Goal: Information Seeking & Learning: Learn about a topic

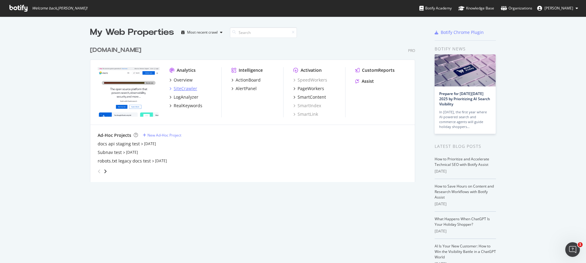
click at [184, 89] on div "SiteCrawler" at bounding box center [185, 88] width 23 height 6
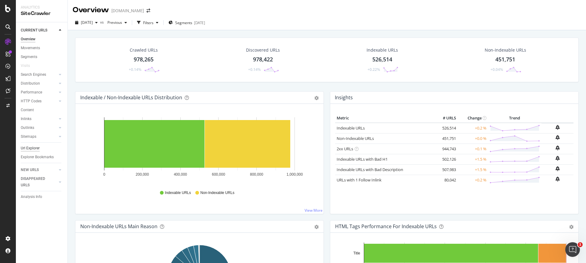
click at [30, 145] on div "Url Explorer" at bounding box center [30, 148] width 19 height 6
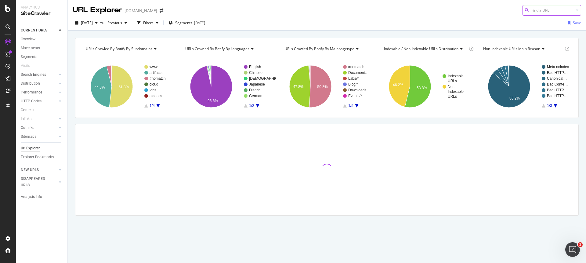
click at [545, 10] on input at bounding box center [551, 10] width 59 height 11
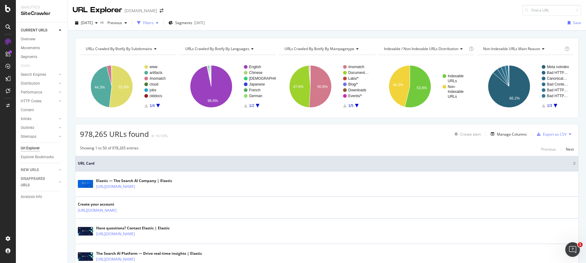
click at [153, 22] on div "Filters" at bounding box center [148, 22] width 10 height 5
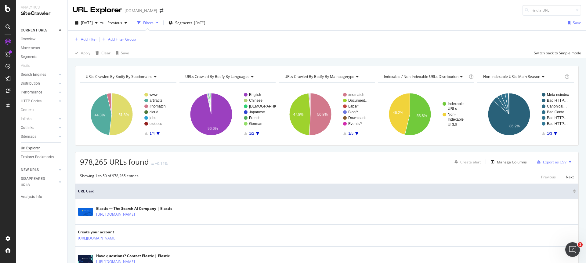
click at [84, 37] on div "Add Filter" at bounding box center [89, 39] width 16 height 5
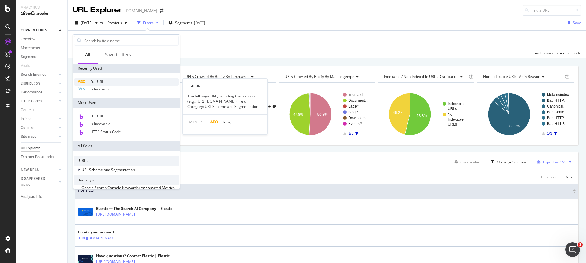
click at [109, 81] on div "Full URL" at bounding box center [126, 81] width 104 height 7
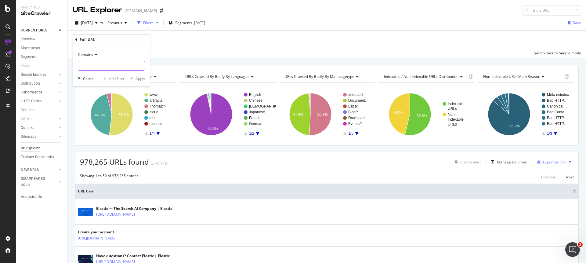
click at [119, 63] on input "text" at bounding box center [111, 66] width 66 height 10
paste input "[URL][DOMAIN_NAME]"
type input "[URL][DOMAIN_NAME]"
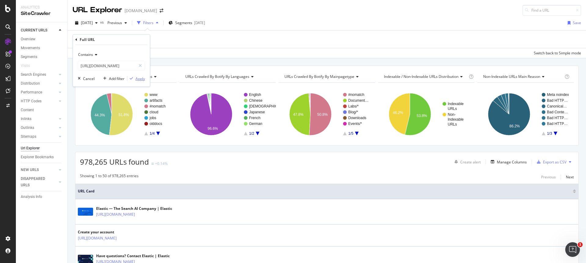
click at [140, 77] on div "Apply" at bounding box center [139, 78] width 9 height 5
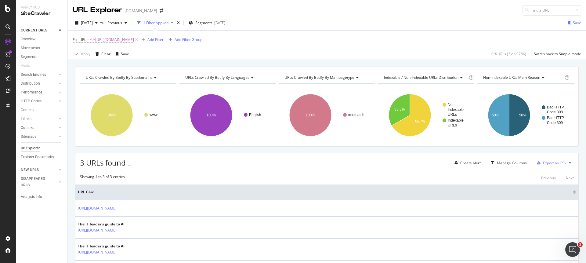
scroll to position [33, 0]
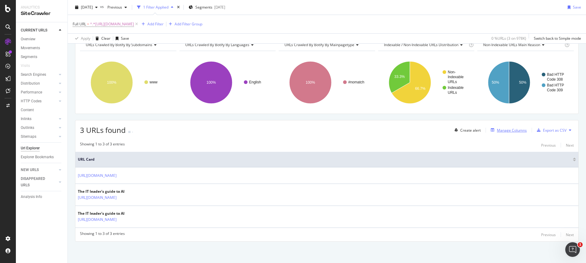
click at [518, 131] on div "Manage Columns" at bounding box center [511, 129] width 30 height 5
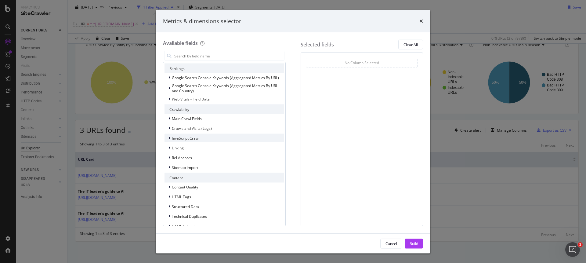
scroll to position [98, 0]
click at [167, 145] on div "Linking" at bounding box center [173, 146] width 19 height 6
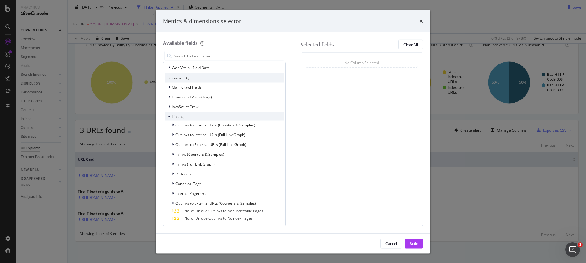
scroll to position [128, 0]
click at [220, 58] on input "modal" at bounding box center [229, 55] width 110 height 9
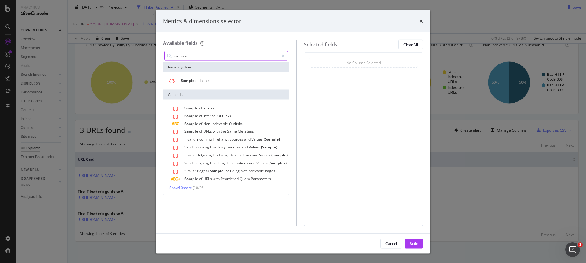
scroll to position [0, 0]
type input "sample"
click at [224, 78] on div "Sample of Inlinks" at bounding box center [225, 81] width 123 height 8
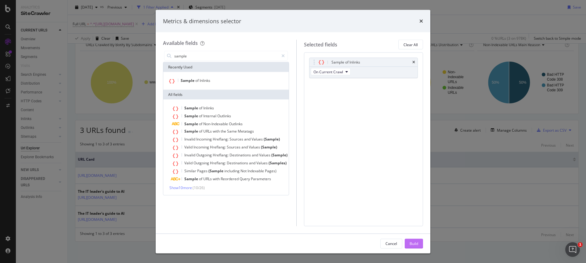
click at [411, 244] on div "Build" at bounding box center [413, 242] width 9 height 5
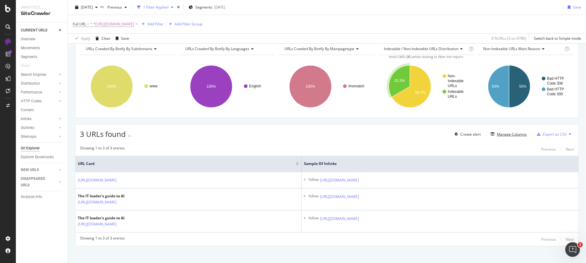
scroll to position [33, 0]
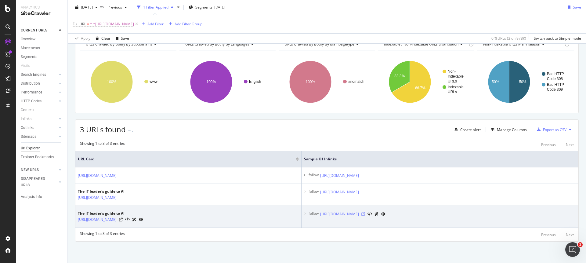
click at [365, 213] on icon at bounding box center [363, 214] width 4 height 4
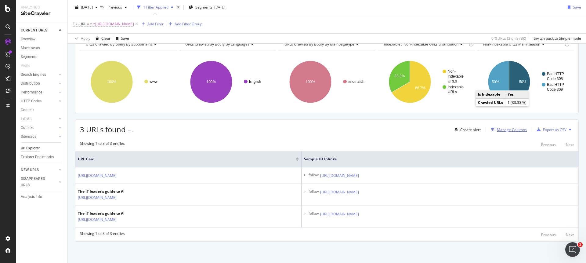
click at [508, 129] on div "Manage Columns" at bounding box center [511, 129] width 30 height 5
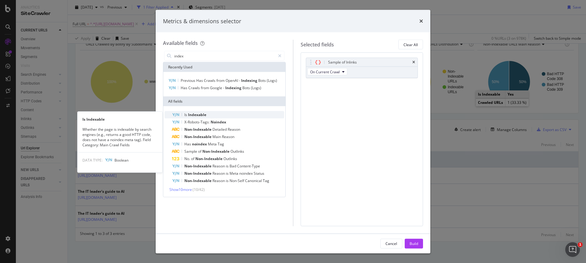
type input "index"
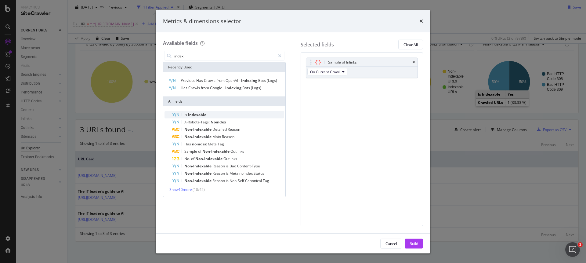
click at [211, 115] on div "Is Indexable" at bounding box center [228, 114] width 112 height 7
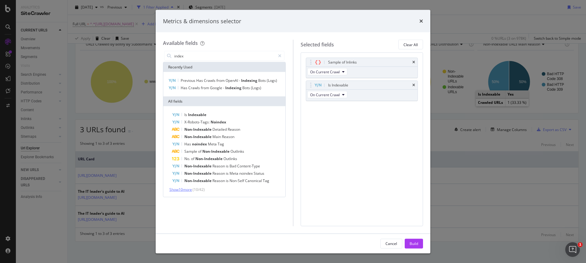
click at [189, 189] on span "Show 10 more" at bounding box center [180, 189] width 23 height 5
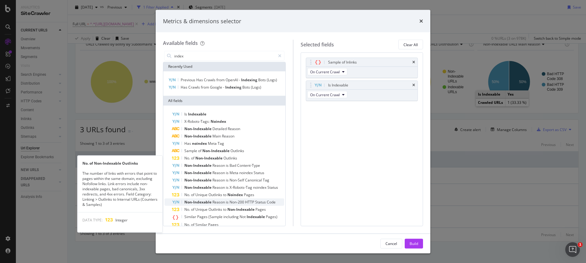
scroll to position [0, 0]
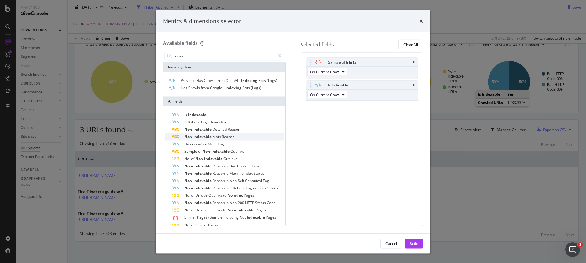
click at [243, 135] on div "Non-Indexable Main Reason" at bounding box center [228, 136] width 112 height 7
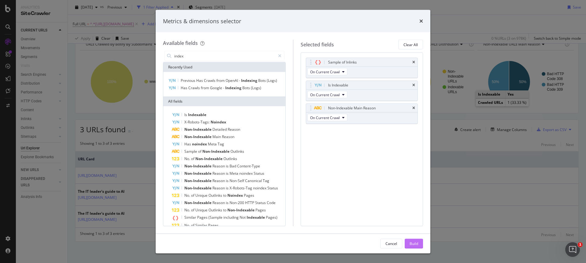
click at [419, 242] on button "Build" at bounding box center [413, 243] width 18 height 10
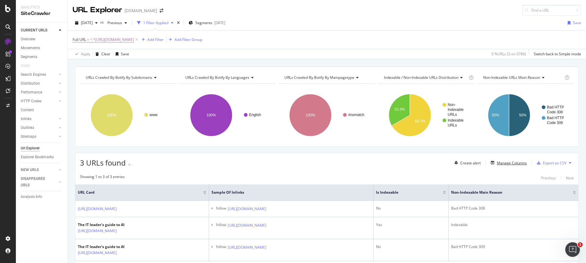
scroll to position [33, 0]
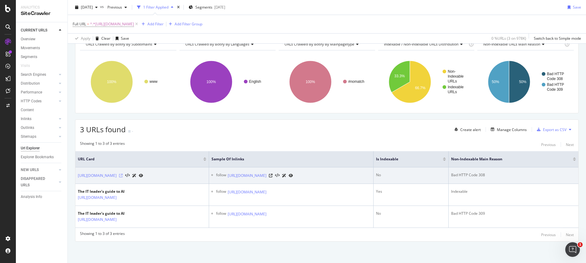
click at [123, 175] on icon at bounding box center [121, 176] width 4 height 4
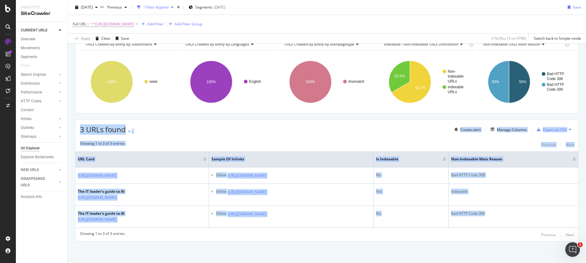
drag, startPoint x: 572, startPoint y: 221, endPoint x: 73, endPoint y: 129, distance: 507.7
click at [73, 129] on div "URLs Crawled By Botify By subdomains Chart (by Value) Table Expand Export as CS…" at bounding box center [327, 147] width 518 height 229
copy div "3 URLs found - Create alert Manage Columns Export as CSV Showing 1 to 3 of 3 en…"
click at [159, 133] on div "3 URLs found - Create alert Manage Columns Export as CSV" at bounding box center [326, 127] width 503 height 15
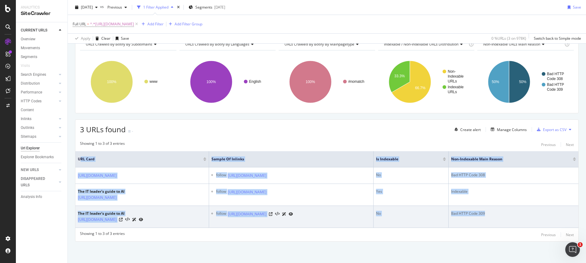
drag, startPoint x: 79, startPoint y: 157, endPoint x: 553, endPoint y: 222, distance: 478.6
click at [553, 222] on table "URL Card Sample of Inlinks Is Indexable Non-Indexable Main Reason [URL][DOMAIN_…" at bounding box center [326, 189] width 503 height 77
copy table "RL Card Sample of Inlinks Is Indexable Non-Indexable Main Reason [URL][DOMAIN_N…"
